Goal: Information Seeking & Learning: Learn about a topic

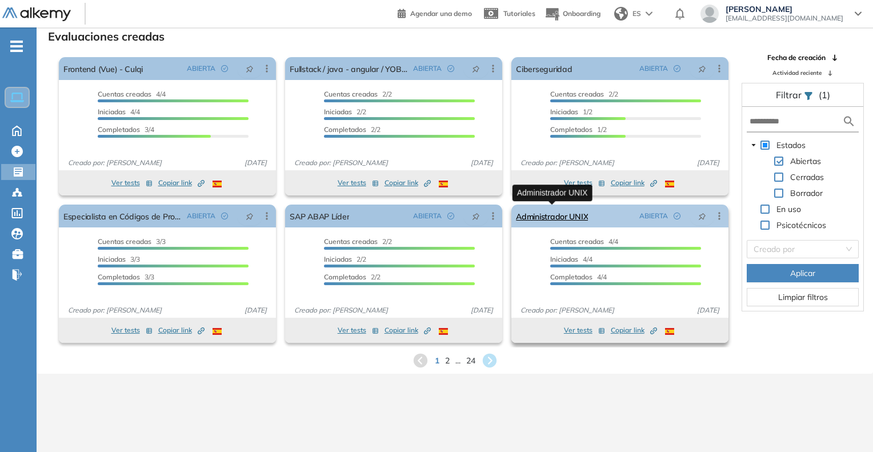
click at [572, 220] on link "Administrador UNIX" at bounding box center [552, 216] width 72 height 23
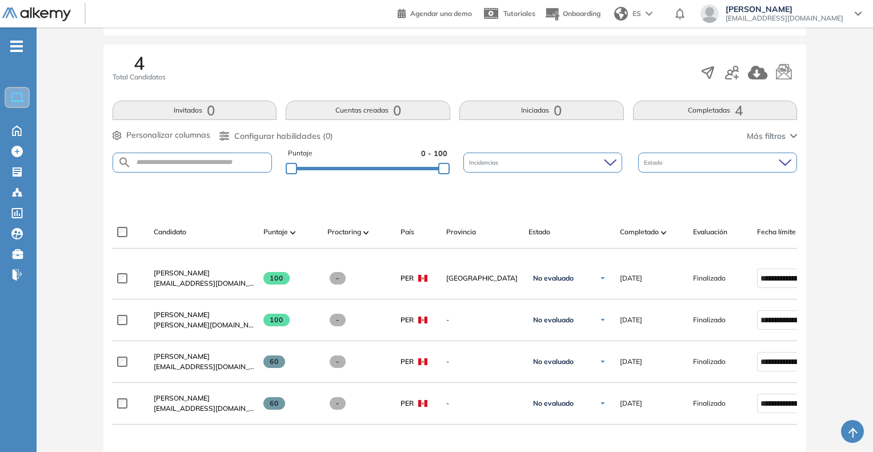
scroll to position [286, 0]
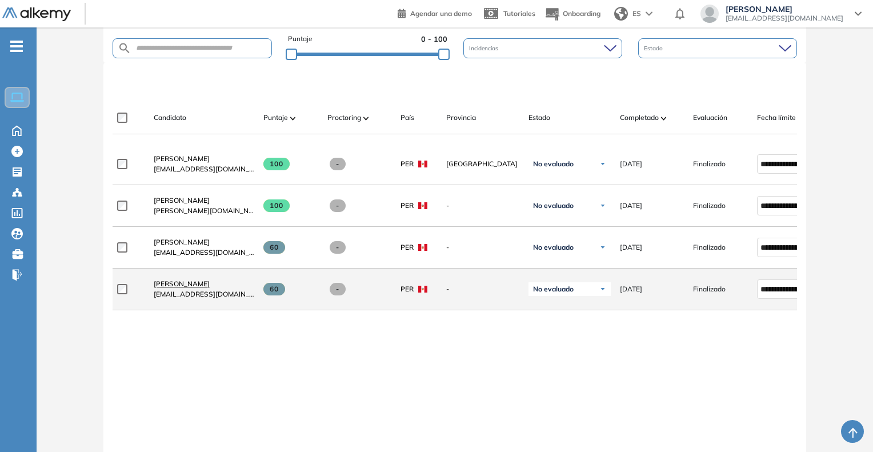
click at [171, 287] on span "[PERSON_NAME]" at bounding box center [182, 284] width 56 height 9
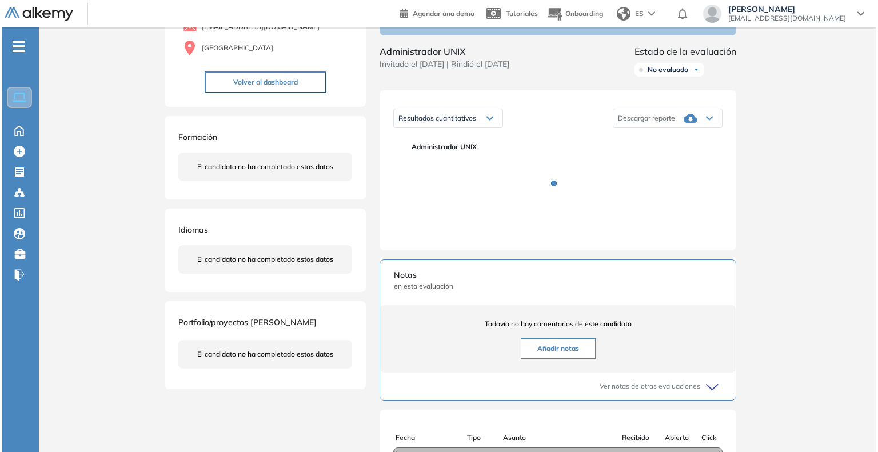
scroll to position [114, 0]
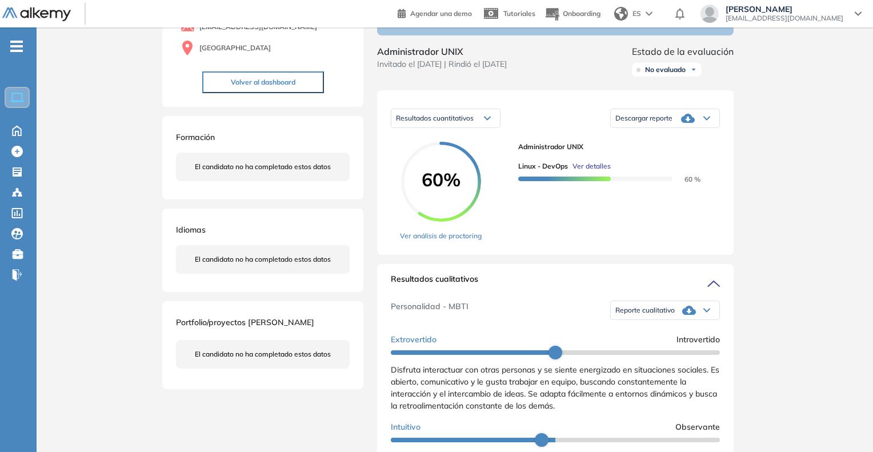
click at [601, 171] on span "Ver detalles" at bounding box center [592, 166] width 38 height 10
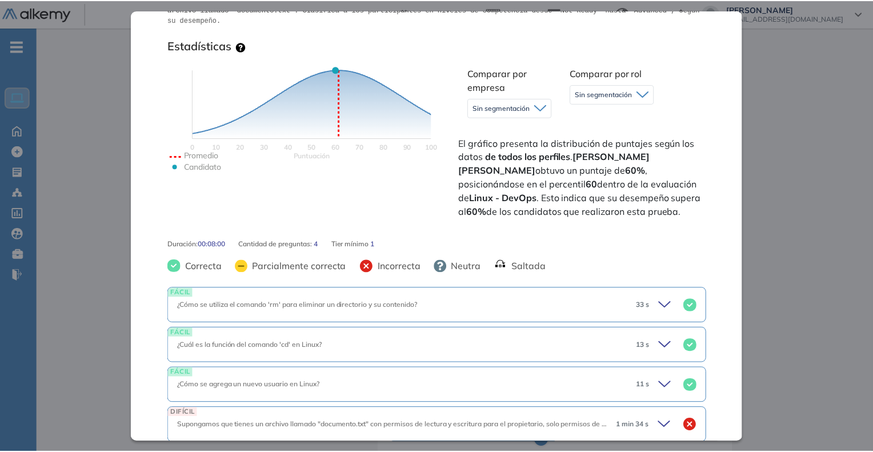
scroll to position [284, 0]
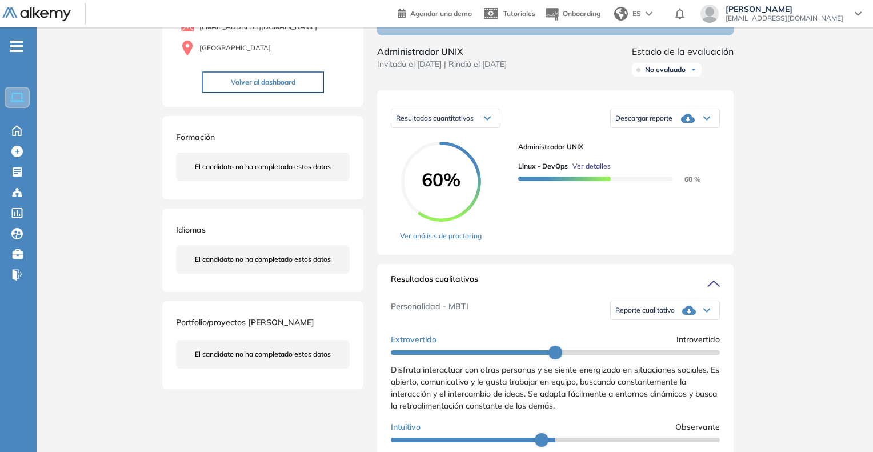
click at [803, 230] on div "Inicio Alkymetrics Evaluaciones Dashboard Candidato Linux - DevOps Infraestruct…" at bounding box center [455, 423] width 837 height 1020
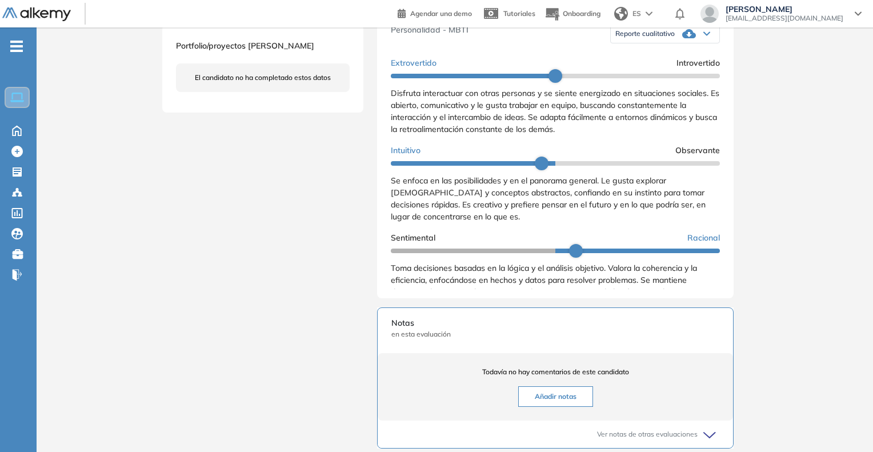
scroll to position [400, 0]
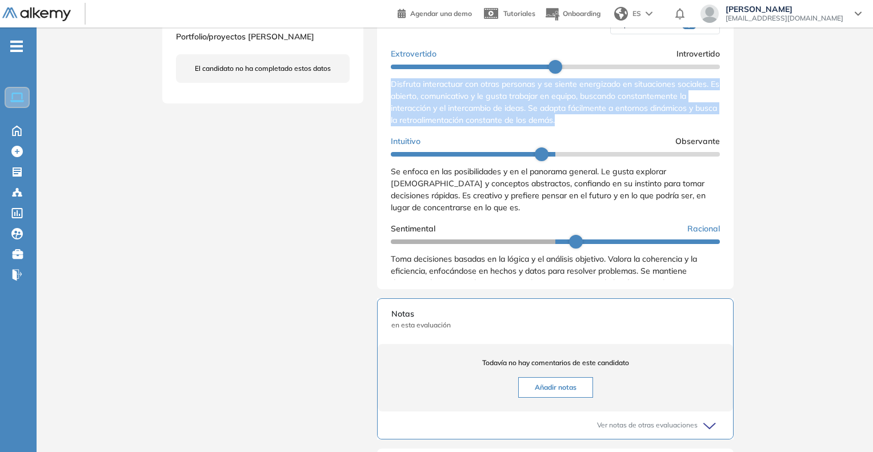
drag, startPoint x: 388, startPoint y: 97, endPoint x: 592, endPoint y: 135, distance: 208.1
click at [590, 133] on div "Resultados cualitativos Personalidad - MBTI Reporte cualitativo Reporte con Afi…" at bounding box center [555, 133] width 357 height 311
copy span "Disfruta interactuar con otras personas y se siente energizado en situaciones s…"
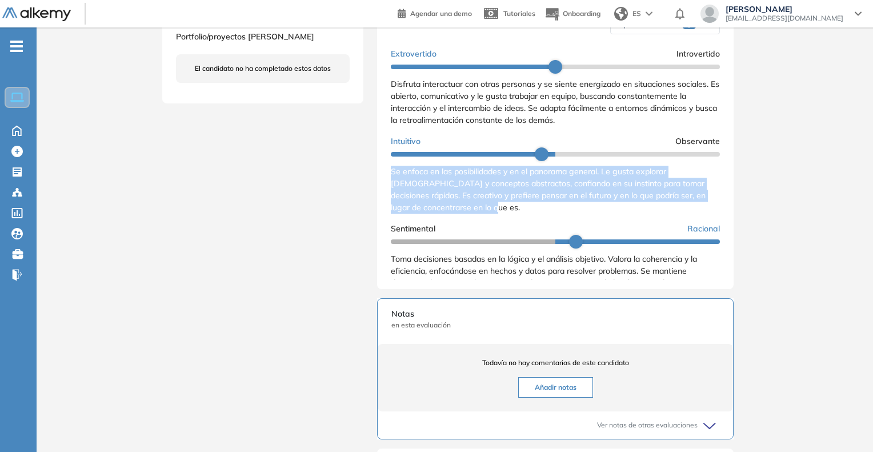
drag, startPoint x: 389, startPoint y: 185, endPoint x: 490, endPoint y: 218, distance: 105.9
click at [490, 218] on div "Resultados cualitativos Personalidad - MBTI Reporte cualitativo Reporte con Afi…" at bounding box center [555, 133] width 357 height 311
copy span "Se enfoca en las posibilidades y en el panorama general. Le gusta explorar [DEM…"
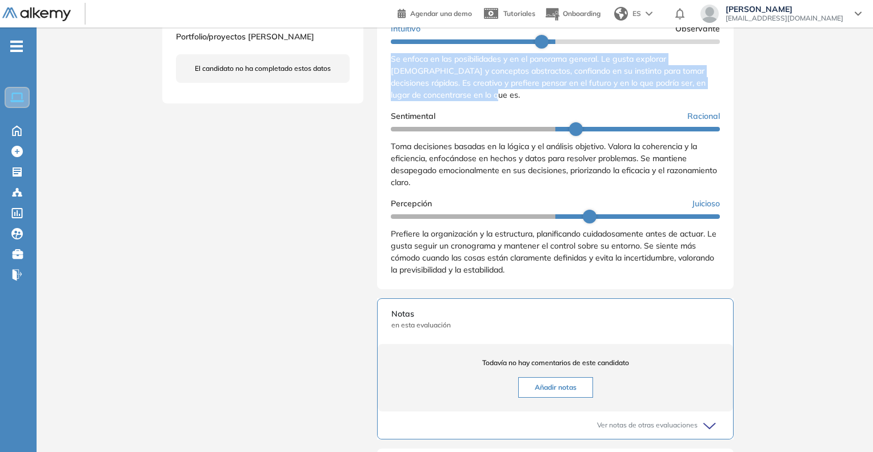
scroll to position [114, 0]
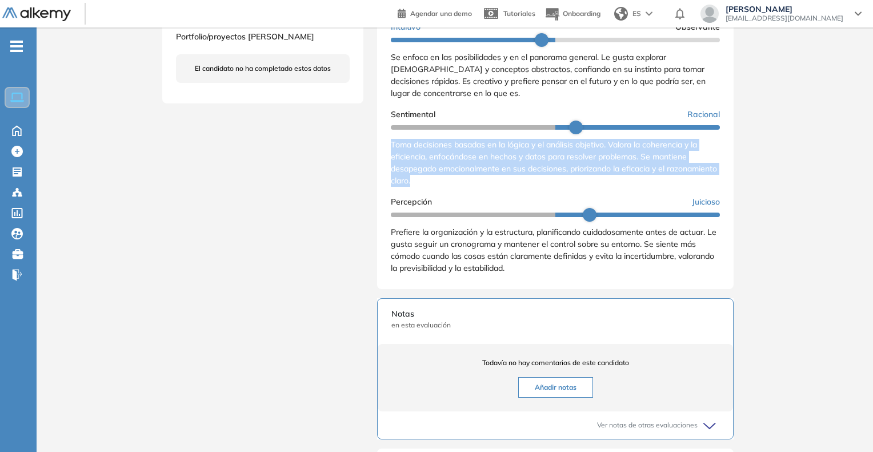
drag, startPoint x: 392, startPoint y: 155, endPoint x: 469, endPoint y: 198, distance: 88.1
click at [469, 198] on div "Resultados cualitativos Personalidad - MBTI Reporte cualitativo Reporte con Afi…" at bounding box center [555, 133] width 357 height 311
copy span "Toma decisiones basadas en la lógica y el análisis objetivo. Valora la coherenc…"
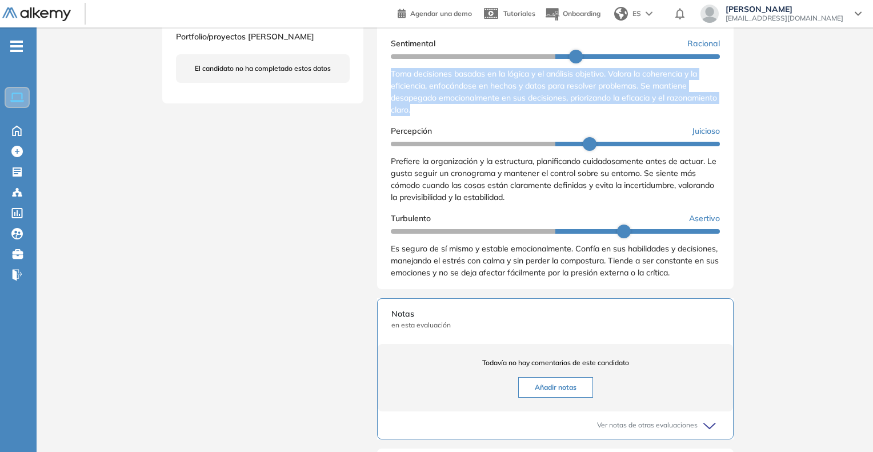
scroll to position [200, 0]
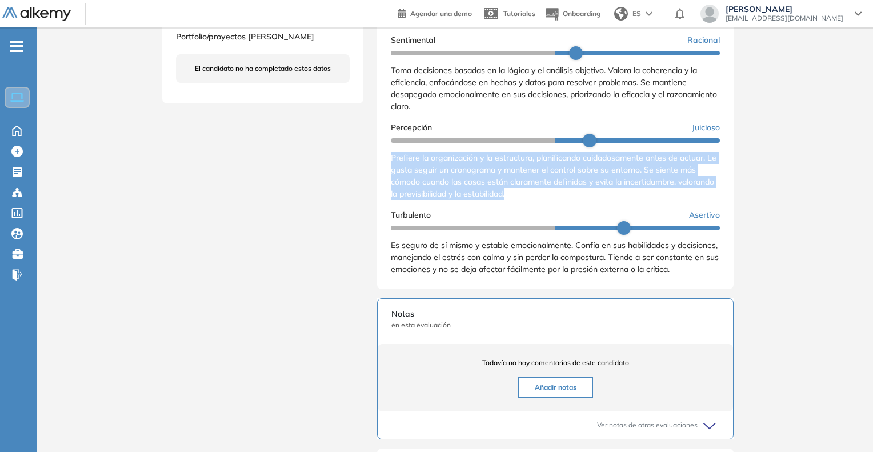
drag, startPoint x: 388, startPoint y: 158, endPoint x: 550, endPoint y: 199, distance: 167.3
click at [550, 199] on div "Resultados cualitativos Personalidad - MBTI Reporte cualitativo Reporte con Afi…" at bounding box center [555, 133] width 357 height 311
copy span "Prefiere la organización y la estructura, planificando cuidadosamente antes de …"
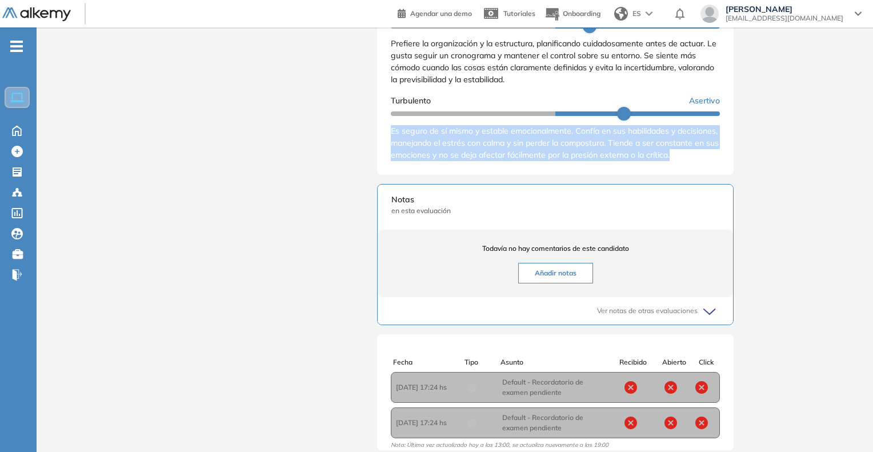
scroll to position [201, 0]
drag, startPoint x: 385, startPoint y: 132, endPoint x: 452, endPoint y: 173, distance: 78.7
click at [452, 173] on div "Resultados cualitativos Personalidad - MBTI Reporte cualitativo Reporte con Afi…" at bounding box center [555, 19] width 357 height 311
copy span "Es seguro de sí mismo y estable emocionalmente. Confía en sus habilidades y dec…"
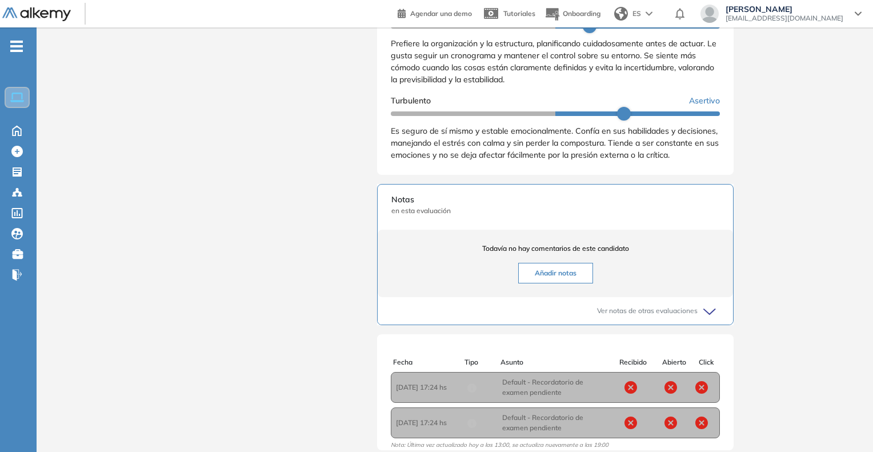
click at [787, 257] on div "Inicio Alkymetrics Evaluaciones Dashboard Candidato Duración : 00:00:00 Cantida…" at bounding box center [455, 23] width 837 height 1020
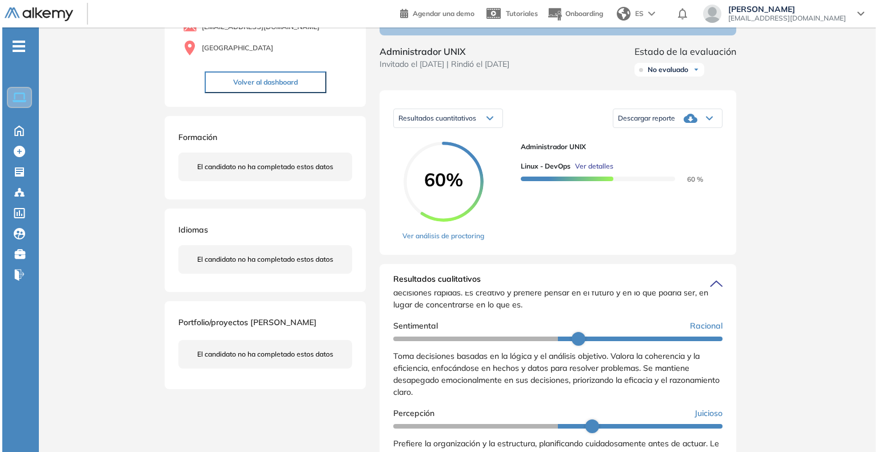
scroll to position [0, 0]
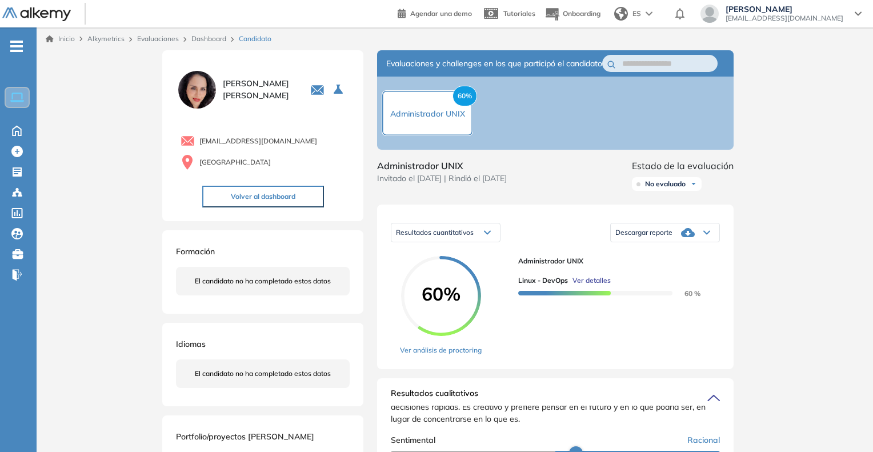
click at [589, 286] on span "Ver detalles" at bounding box center [592, 281] width 38 height 10
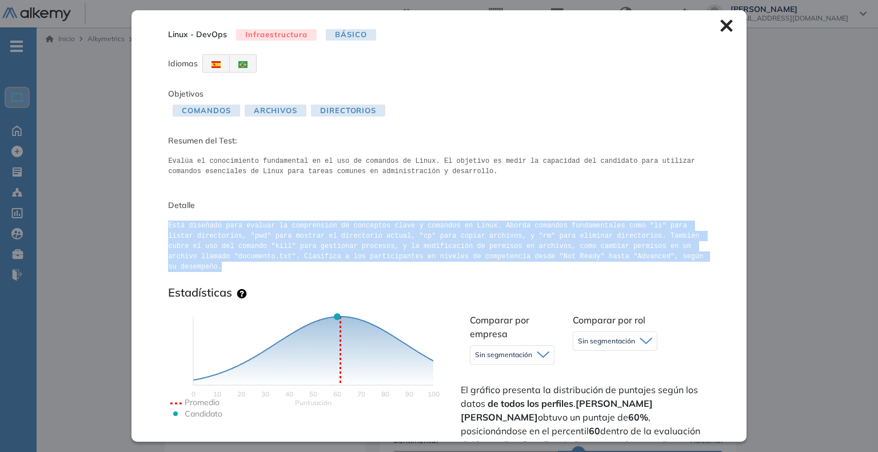
drag, startPoint x: 167, startPoint y: 222, endPoint x: 649, endPoint y: 262, distance: 483.5
click at [649, 262] on span "Está diseñado para evaluar la comprensión de conceptos clave y comandos en Linu…" at bounding box center [438, 248] width 541 height 65
copy pre "Está diseñado para evaluar la comprensión de conceptos clave y comandos en Linu…"
